Goal: Information Seeking & Learning: Learn about a topic

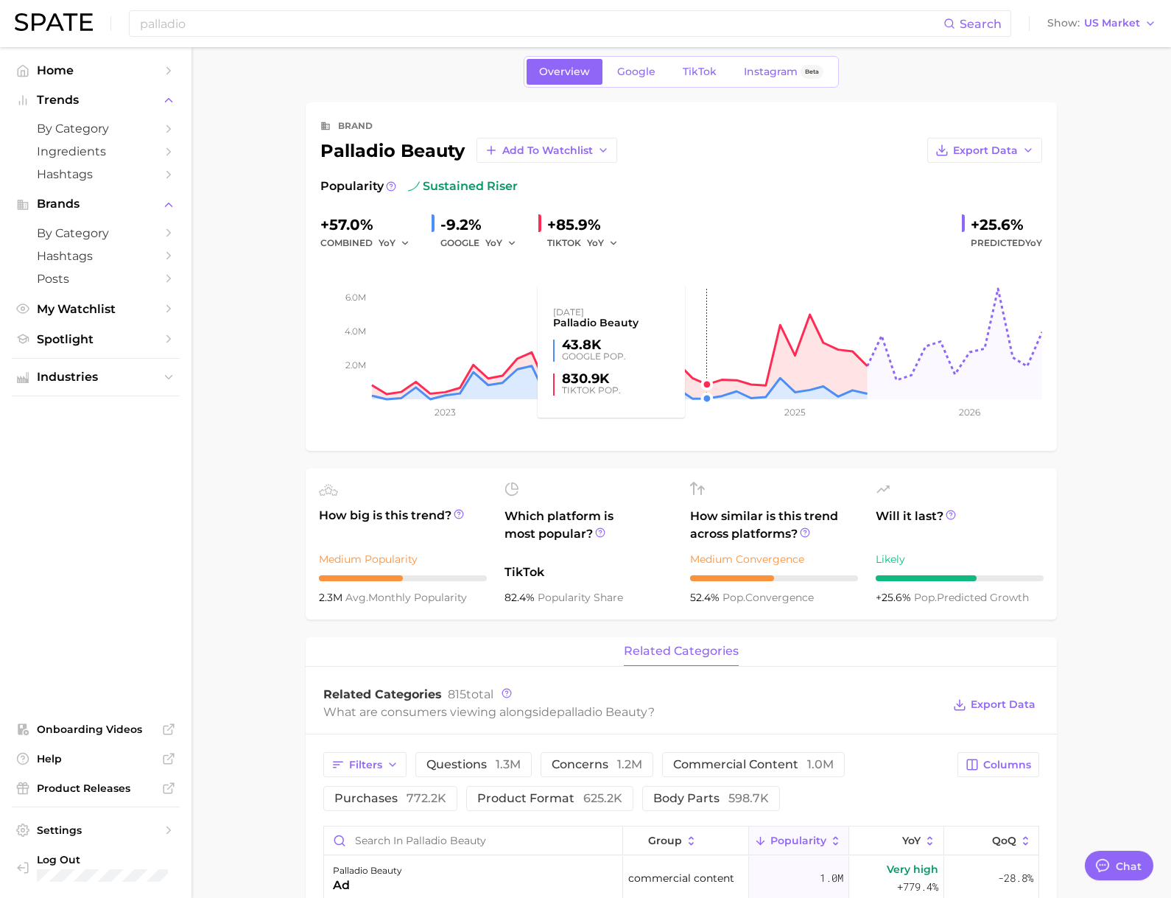
scroll to position [15, 0]
click at [691, 76] on span "TikTok" at bounding box center [700, 71] width 34 height 13
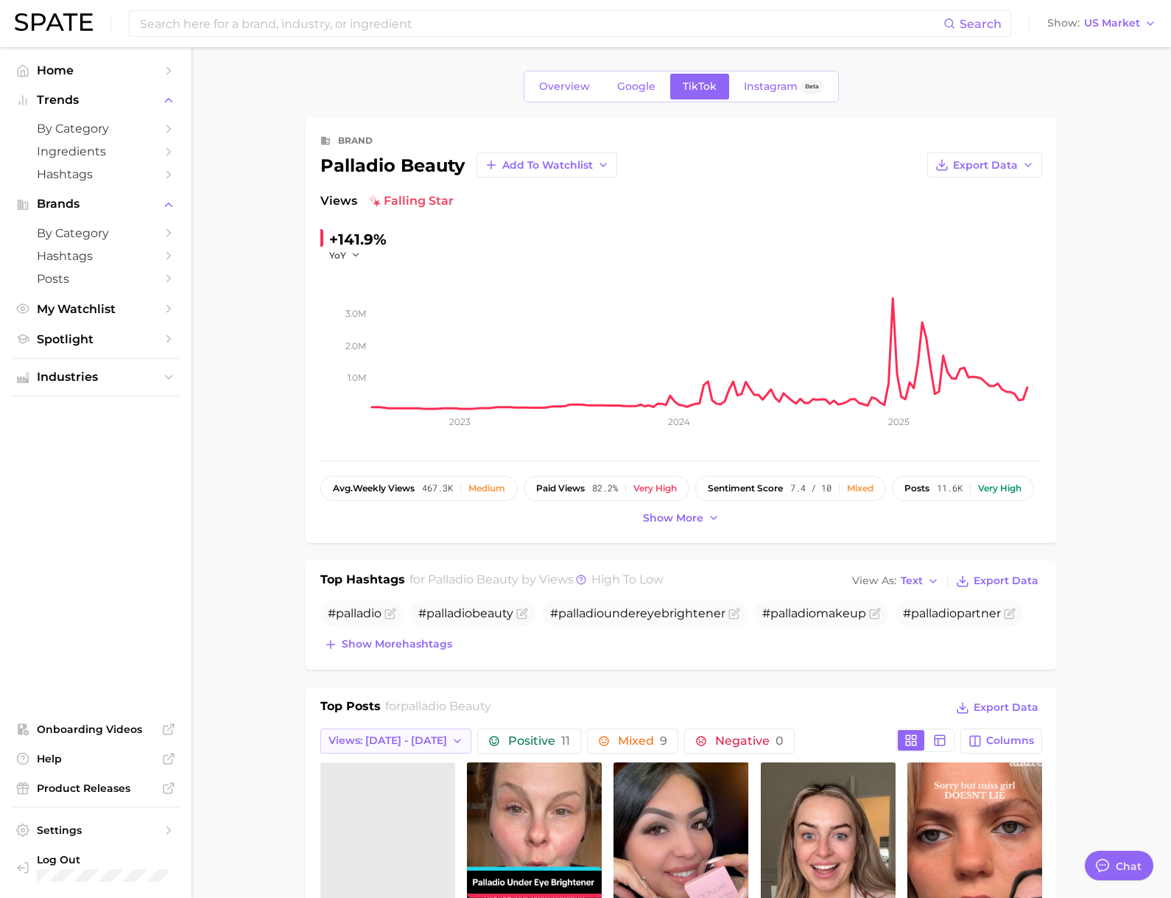
click at [440, 747] on button "Views: [DATE] - [DATE]" at bounding box center [395, 740] width 151 height 25
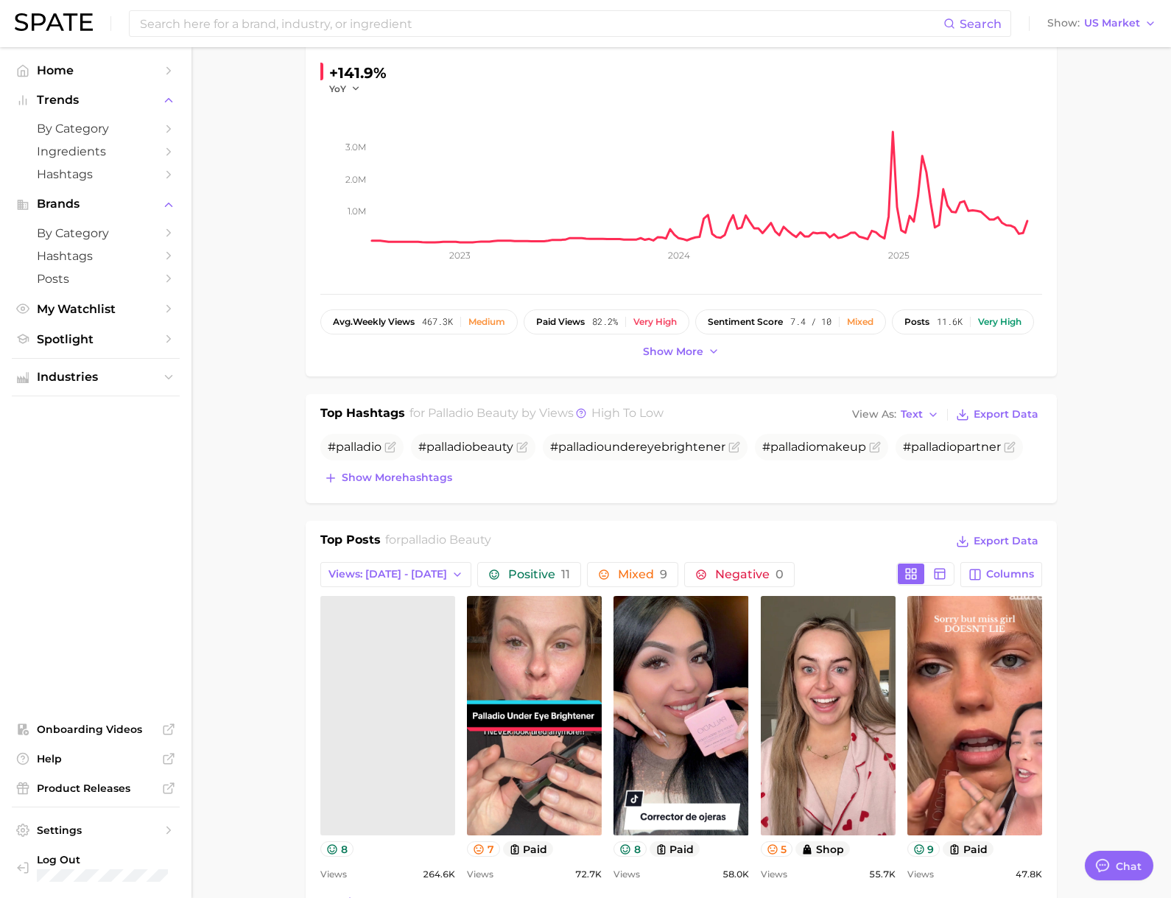
scroll to position [261, 0]
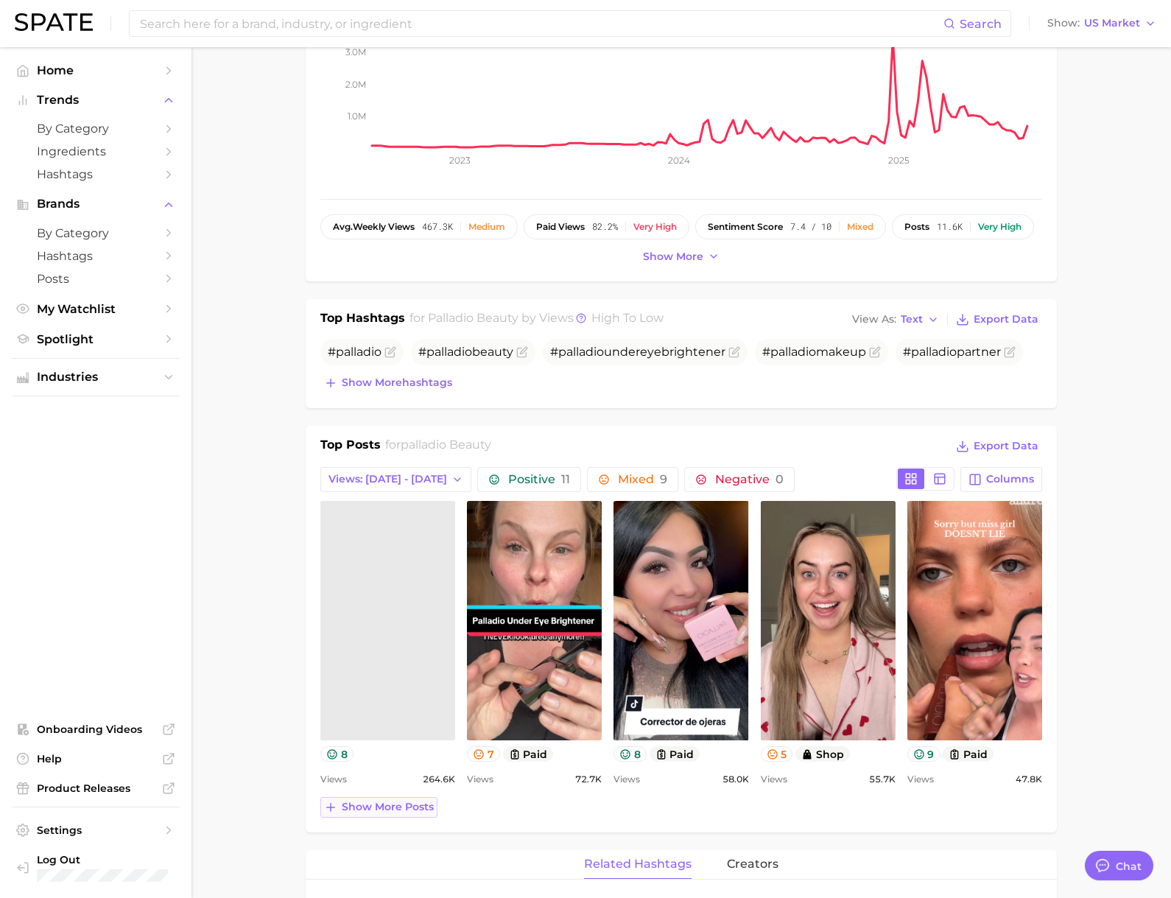
click at [375, 809] on span "Show more posts" at bounding box center [388, 806] width 92 height 13
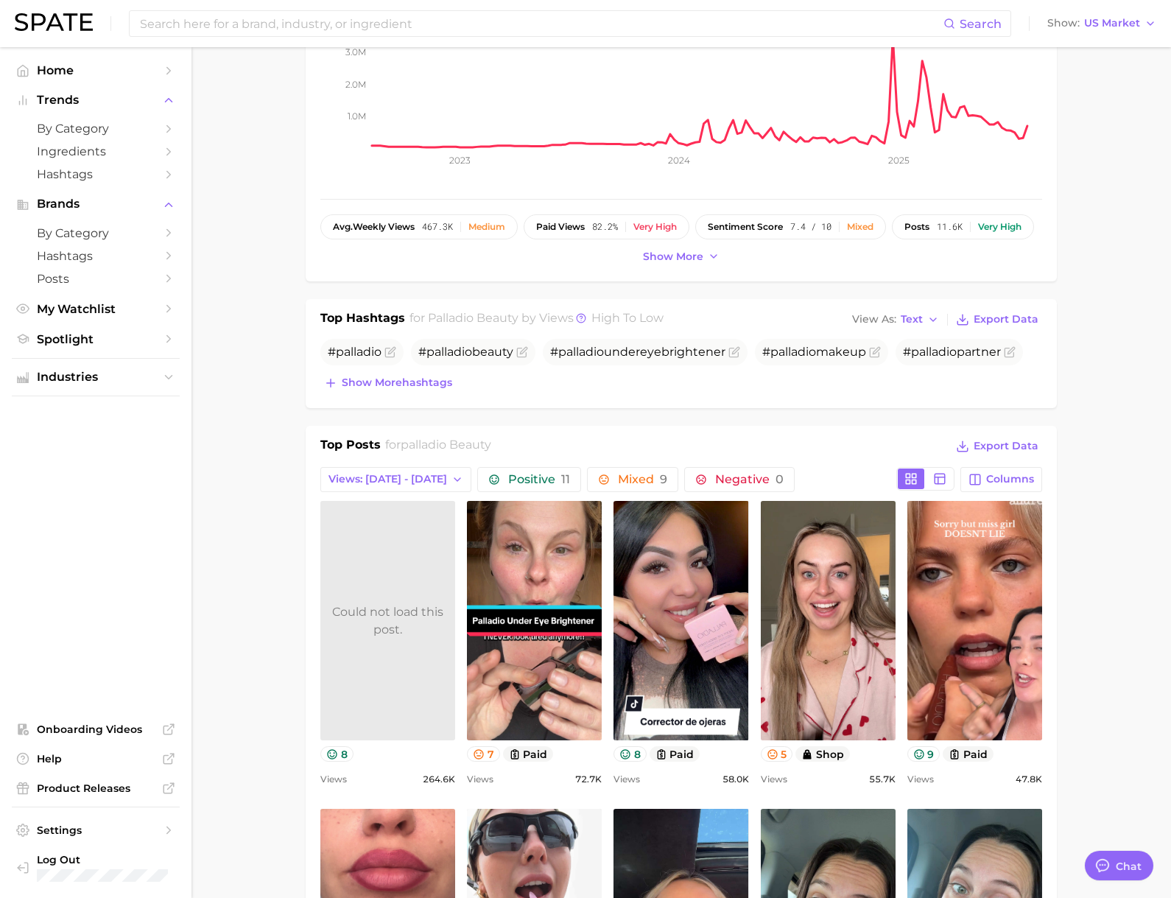
scroll to position [0, 0]
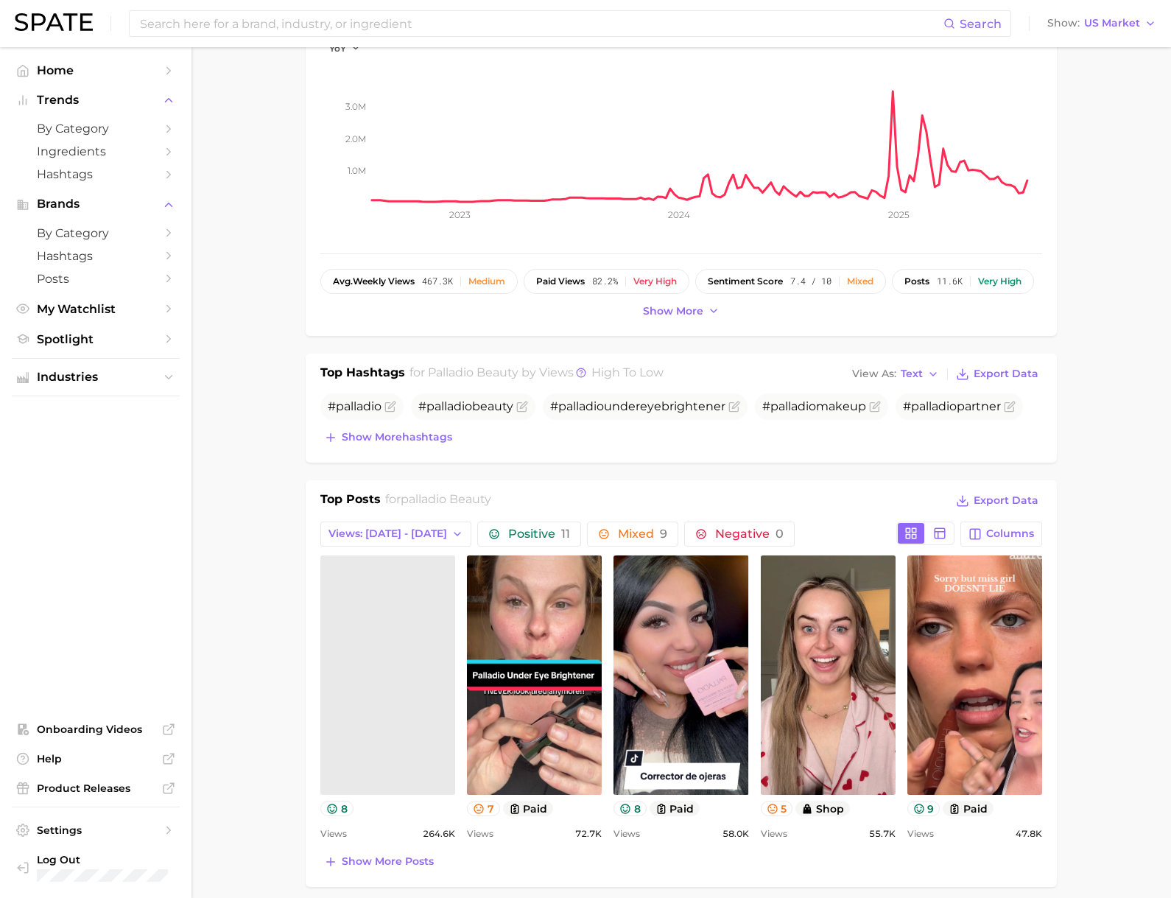
scroll to position [421, 0]
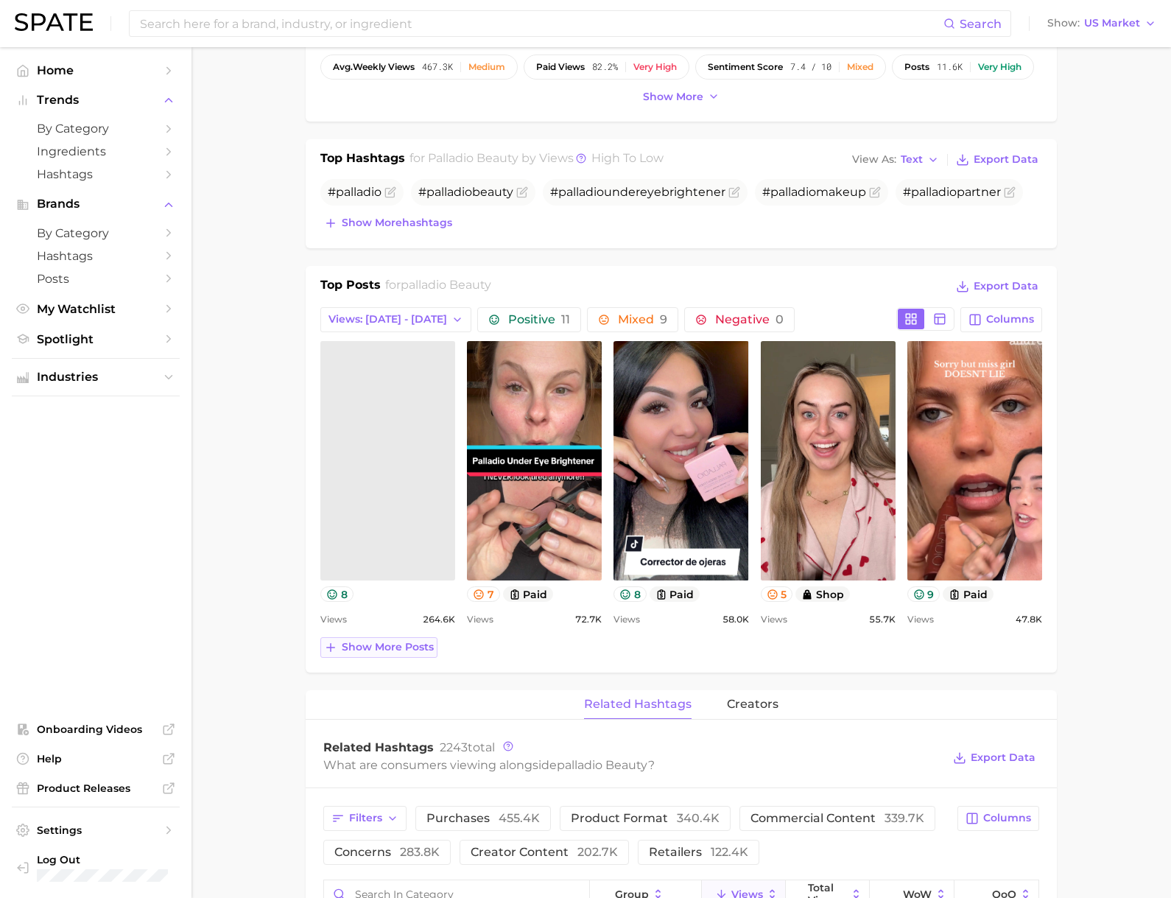
click at [382, 643] on span "Show more posts" at bounding box center [388, 647] width 92 height 13
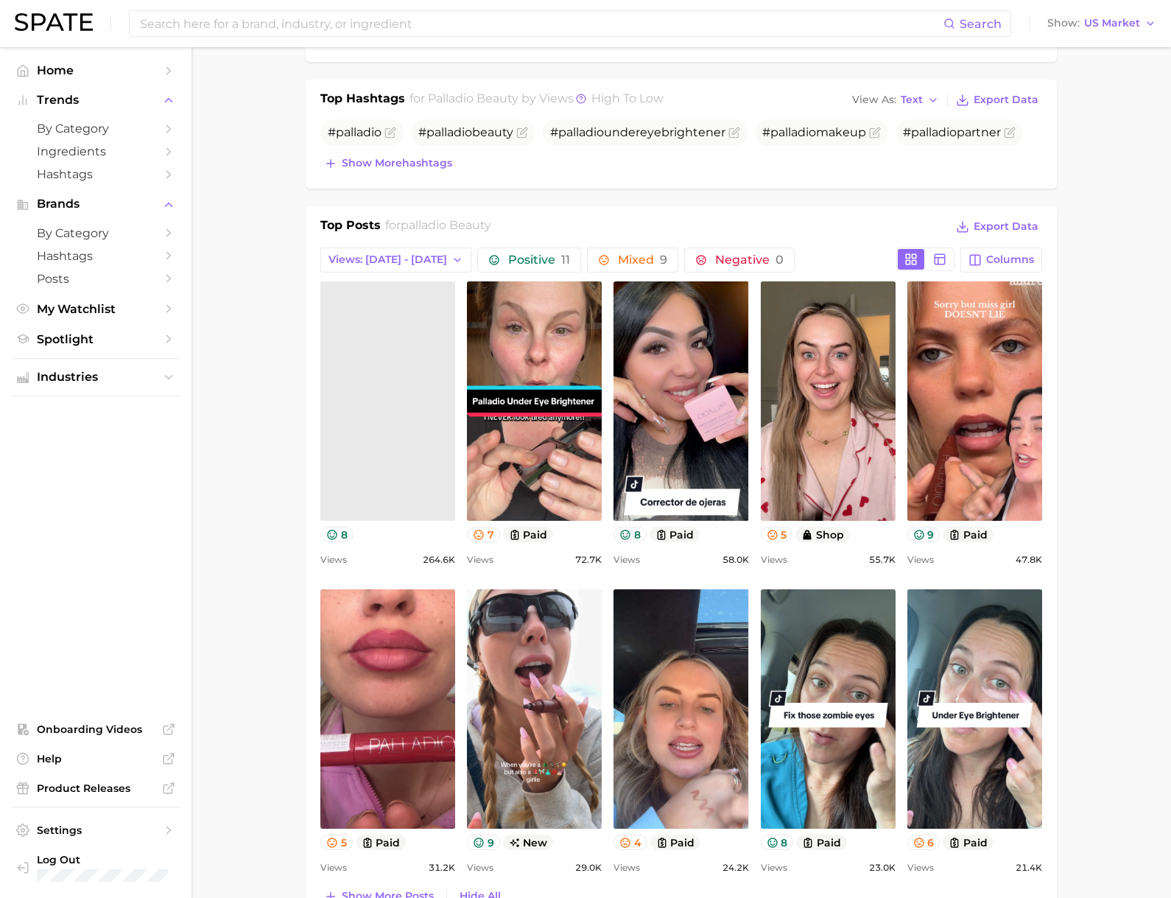
scroll to position [672, 0]
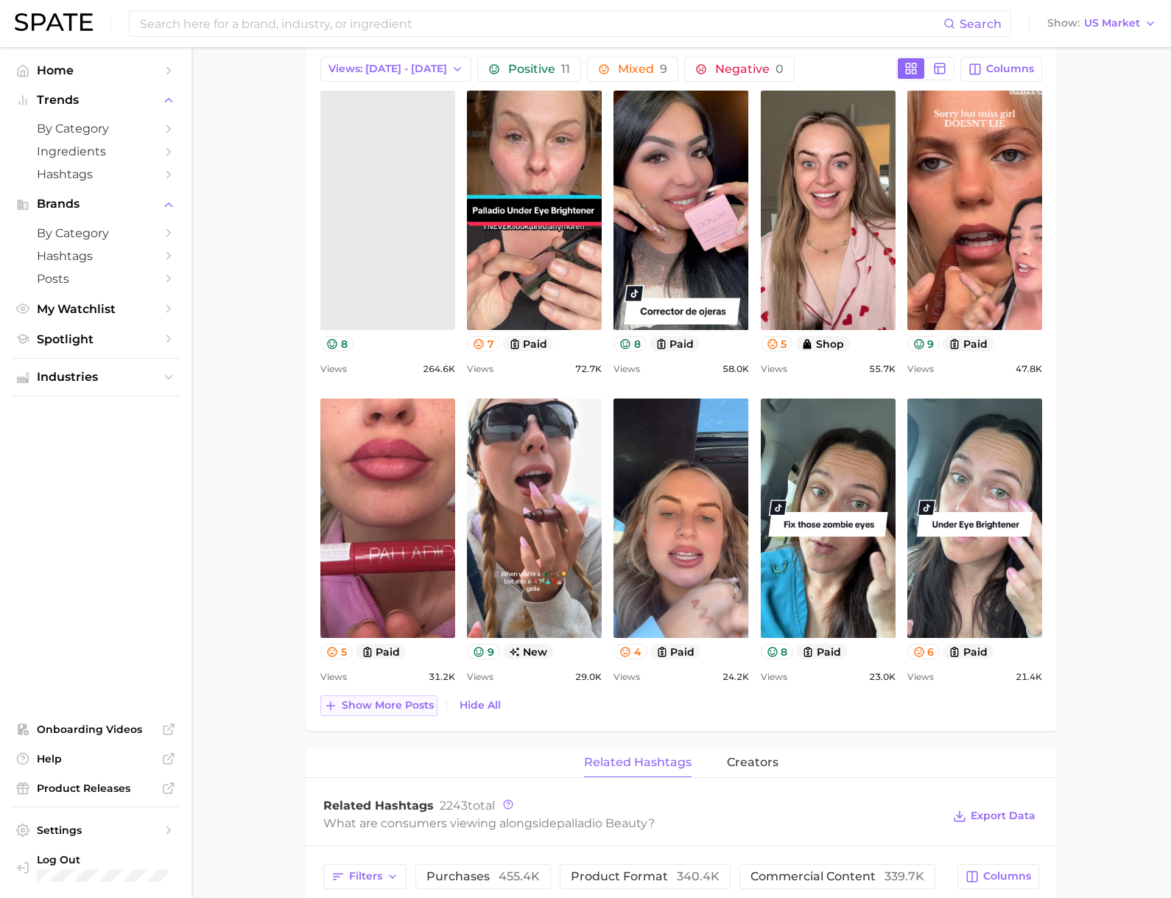
click at [346, 704] on span "Show more posts" at bounding box center [388, 705] width 92 height 13
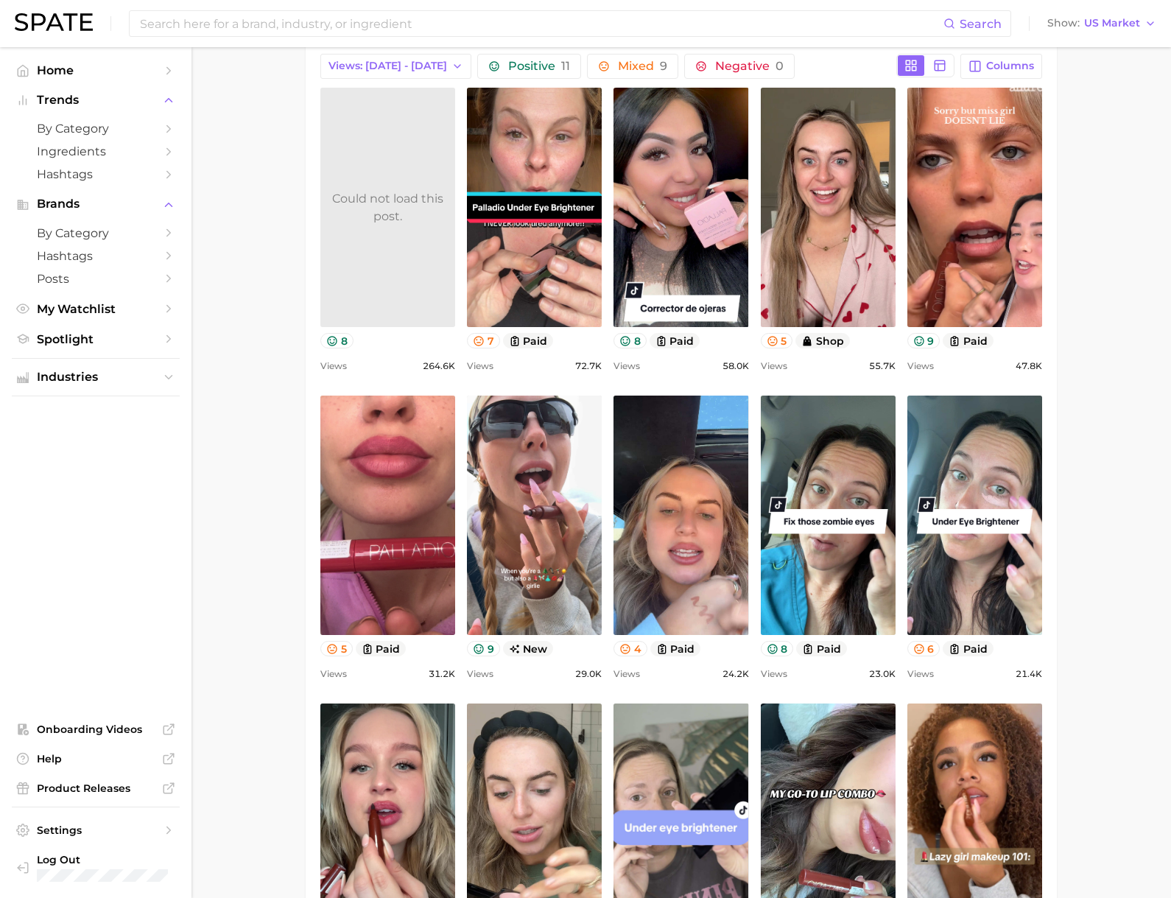
scroll to position [675, 0]
click at [356, 256] on link "Could not load this post." at bounding box center [387, 207] width 135 height 239
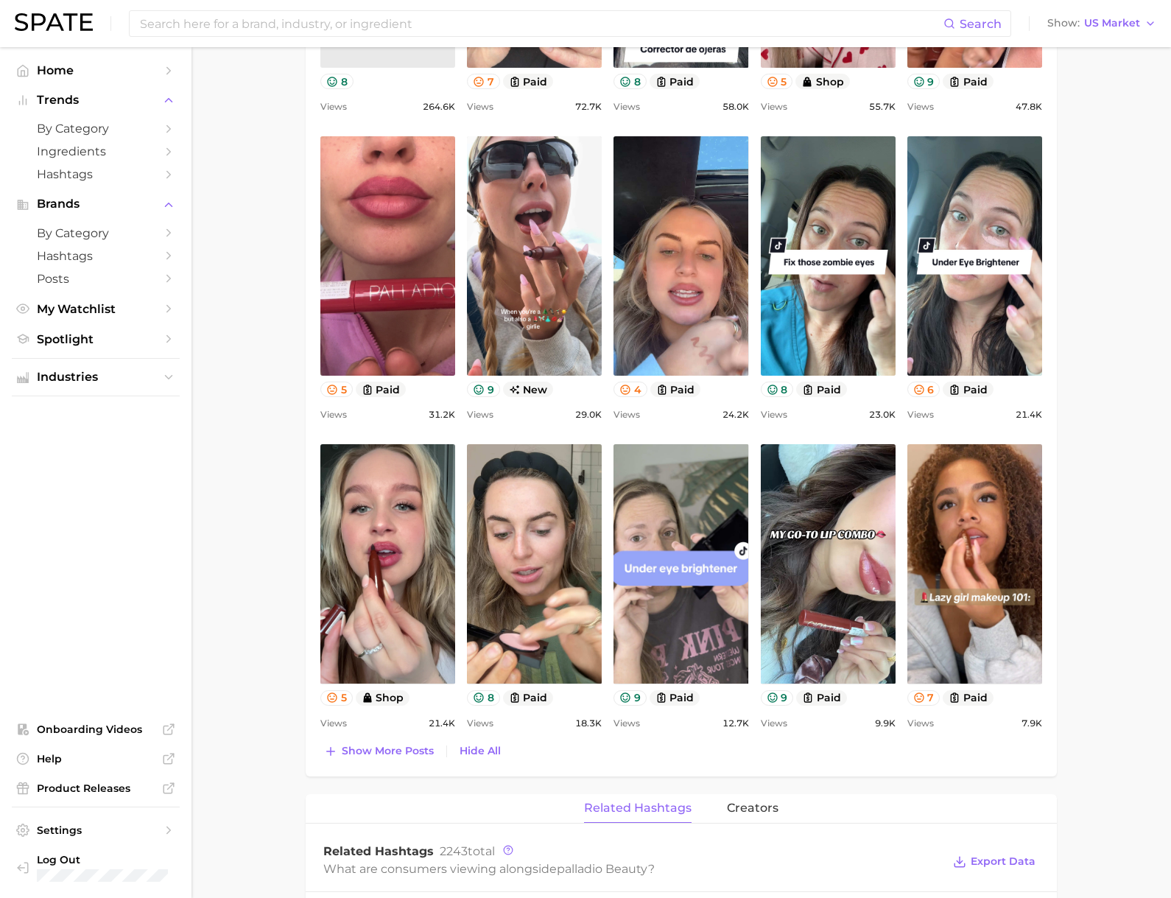
scroll to position [1013, 0]
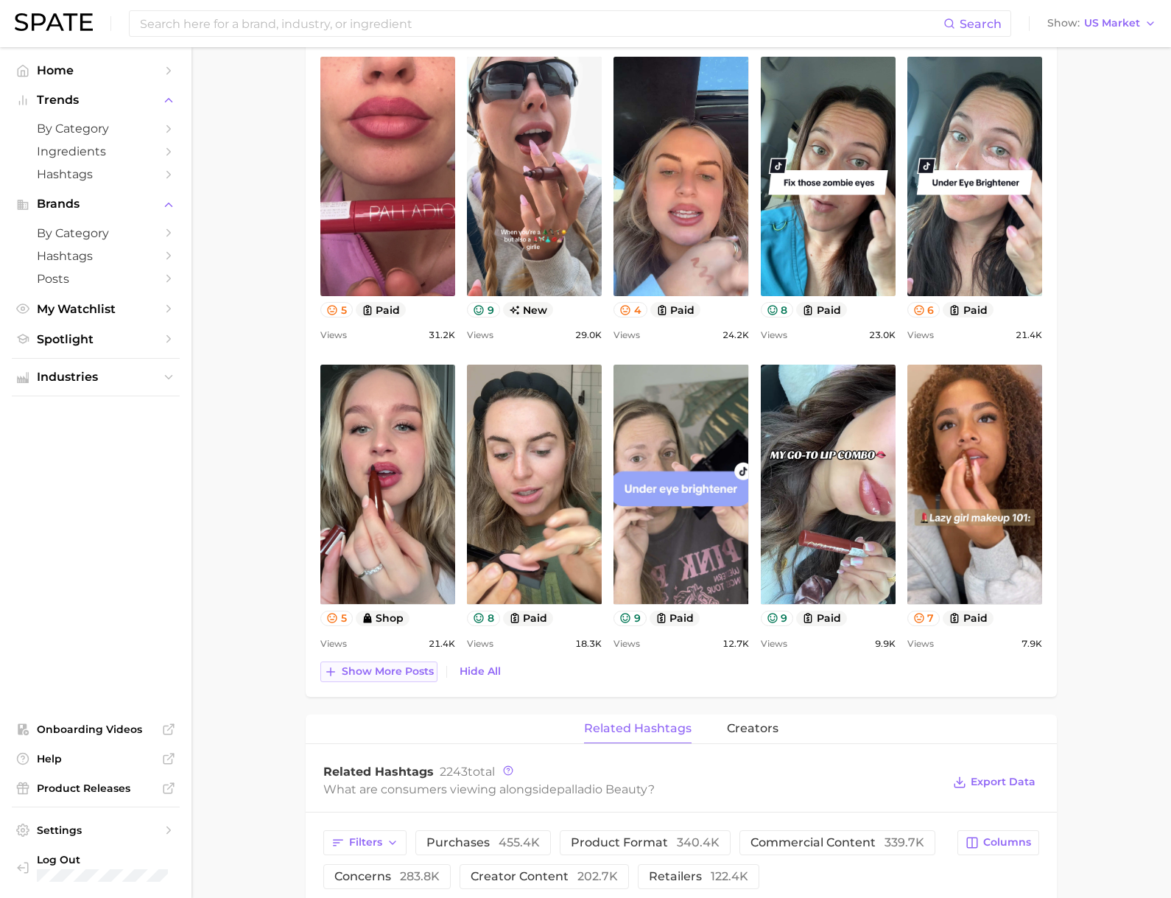
click at [388, 667] on span "Show more posts" at bounding box center [388, 671] width 92 height 13
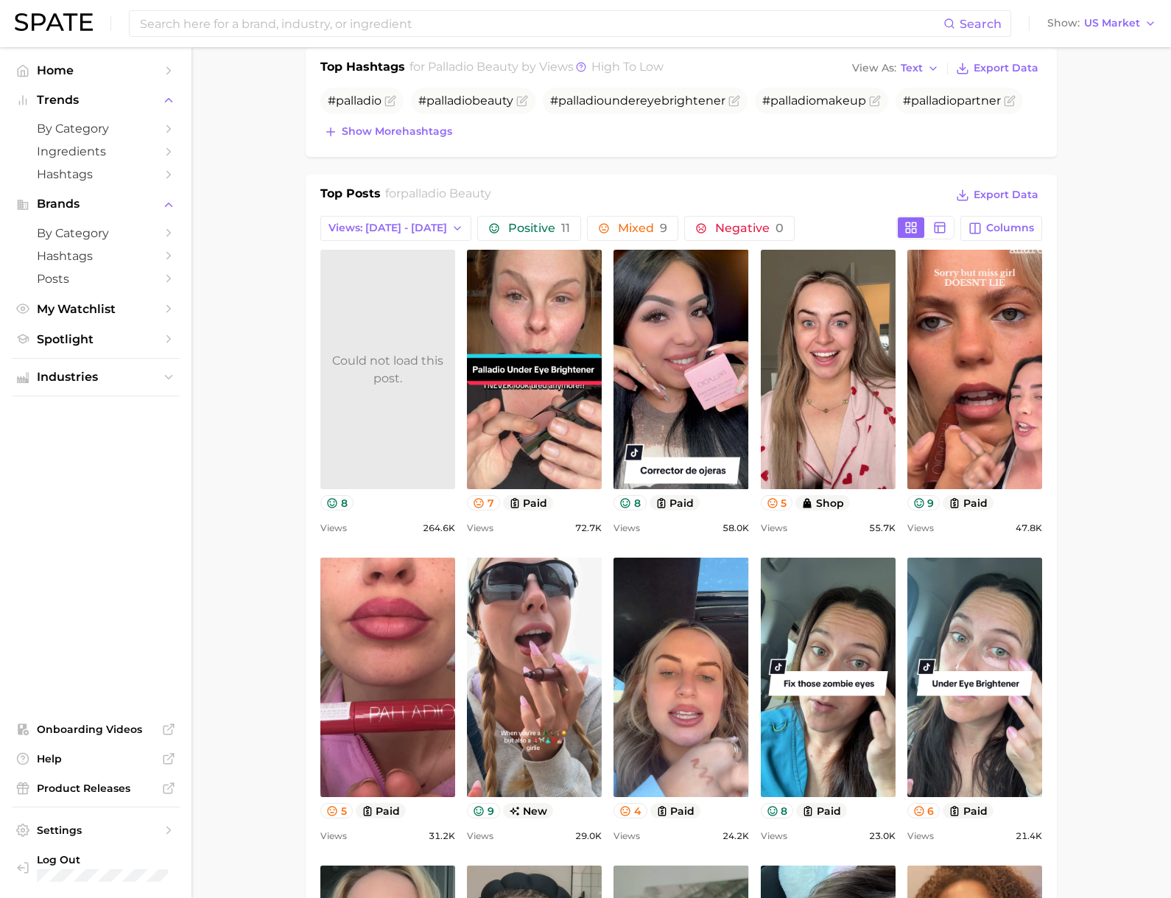
scroll to position [0, 0]
